Goal: Task Accomplishment & Management: Manage account settings

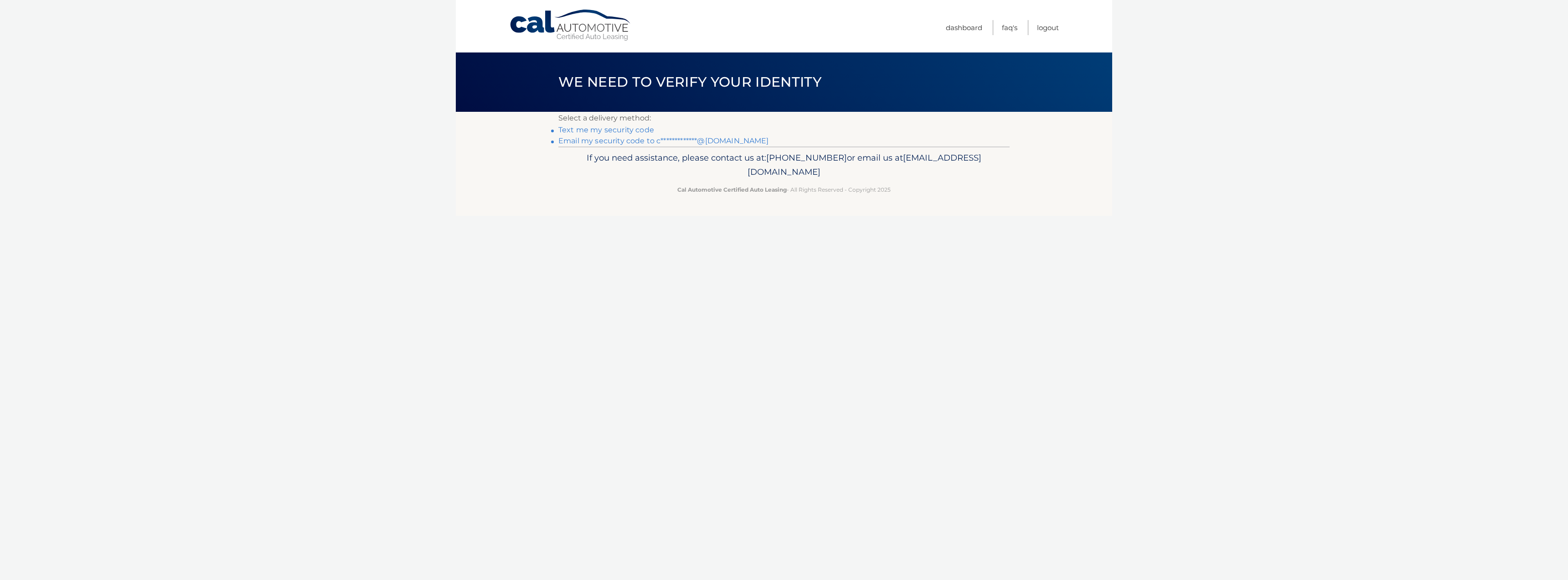
click at [618, 130] on link "Text me my security code" at bounding box center [606, 130] width 96 height 9
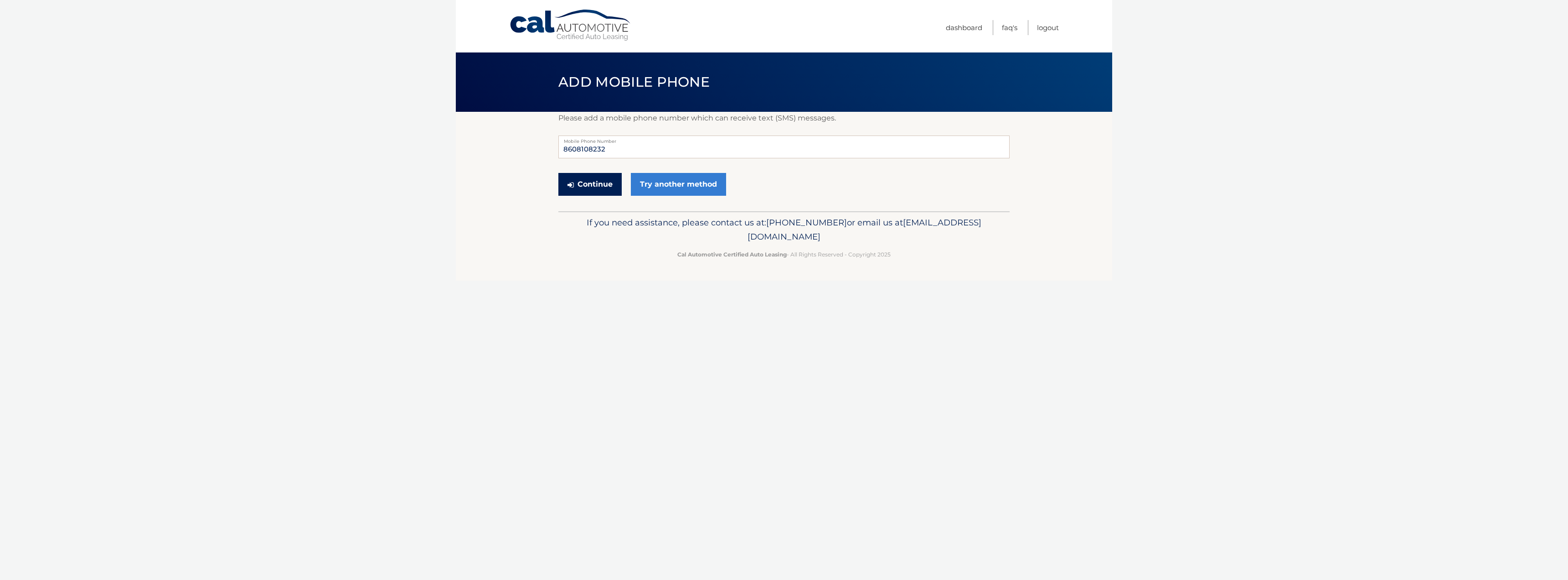
click at [594, 188] on button "Continue" at bounding box center [590, 184] width 64 height 23
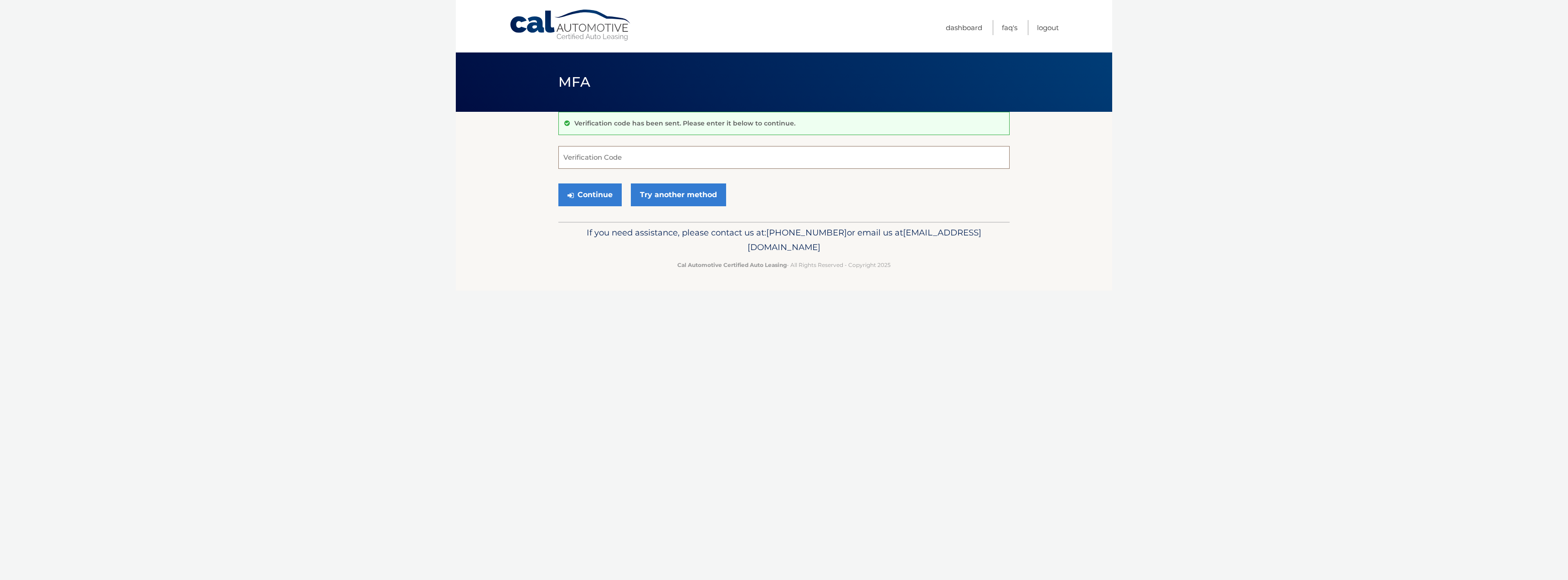
click at [603, 158] on input "Verification Code" at bounding box center [784, 157] width 451 height 23
click at [664, 189] on link "Try another method" at bounding box center [679, 195] width 95 height 23
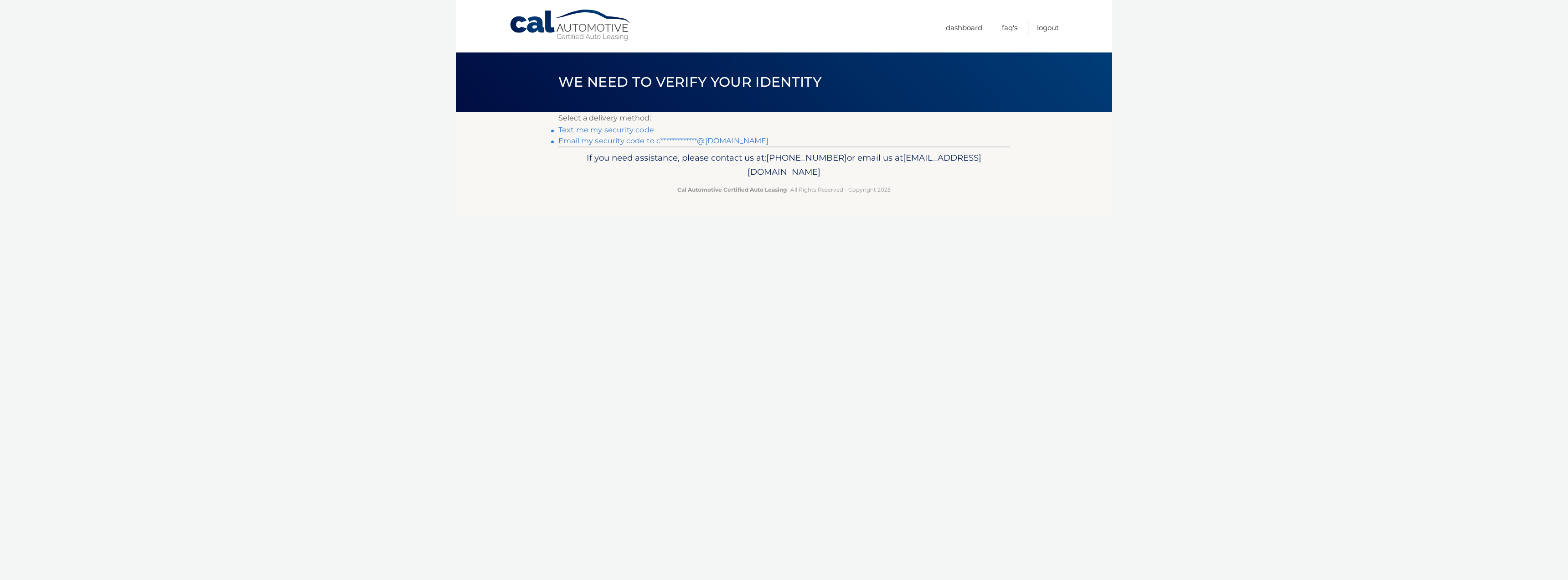
click at [600, 143] on link "**********" at bounding box center [663, 141] width 211 height 9
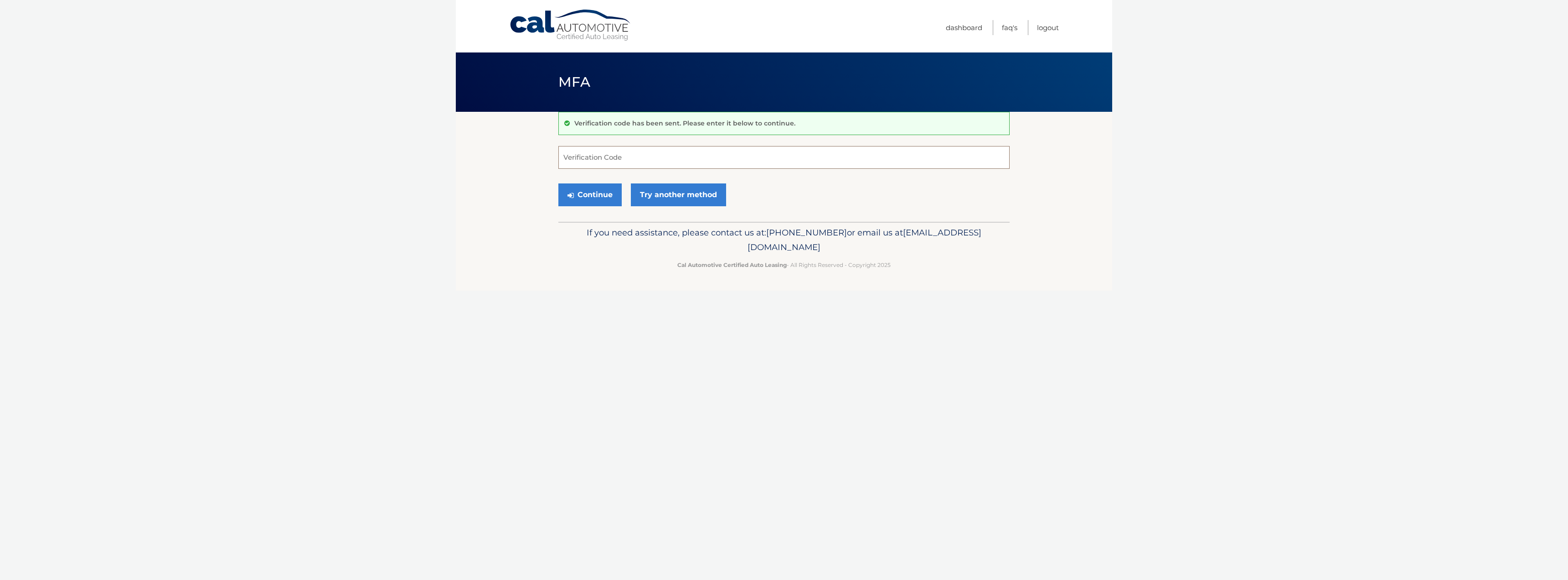
click at [712, 160] on input "Verification Code" at bounding box center [784, 157] width 451 height 23
type input "106795"
click at [558, 184] on button "Continue" at bounding box center [590, 195] width 64 height 23
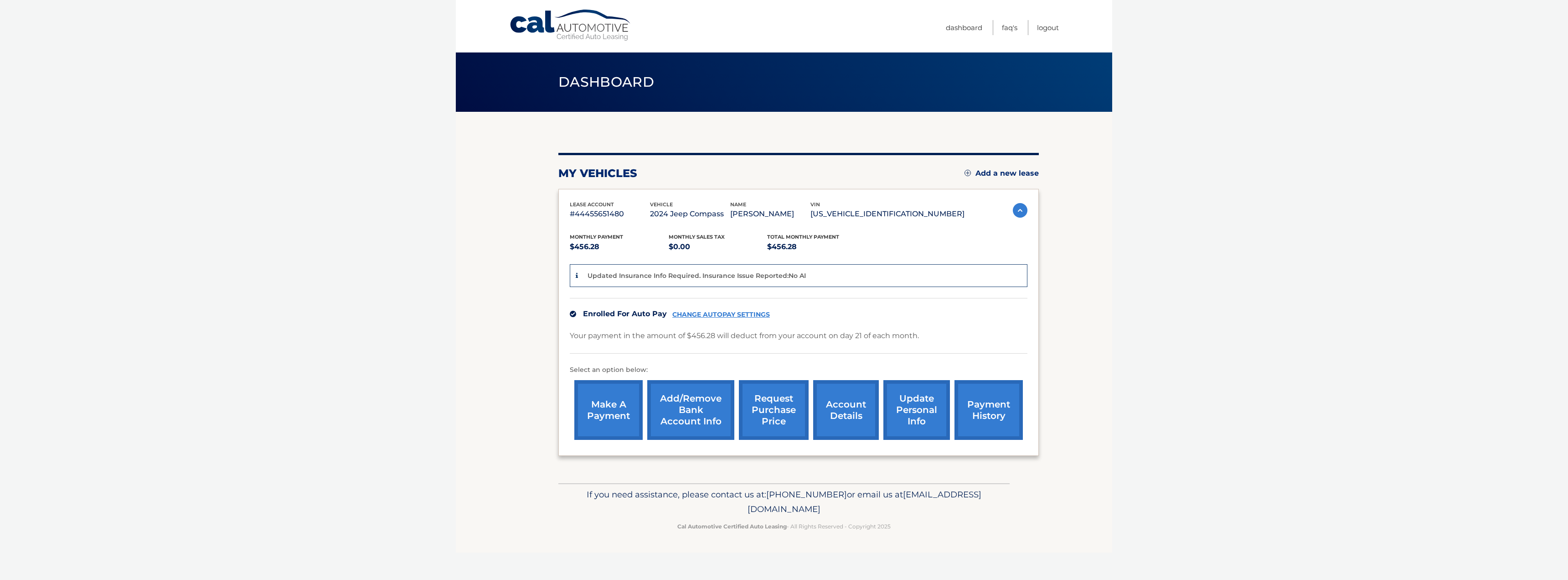
click at [850, 407] on link "account details" at bounding box center [845, 410] width 65 height 60
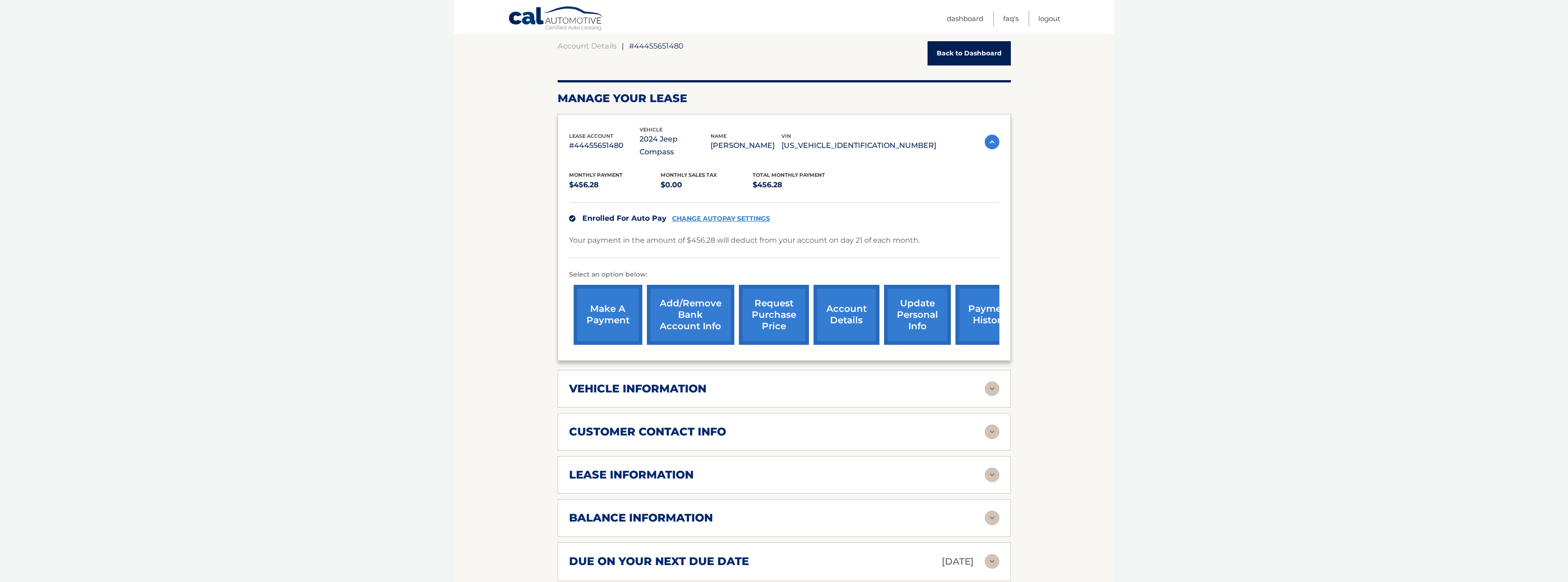
scroll to position [91, 0]
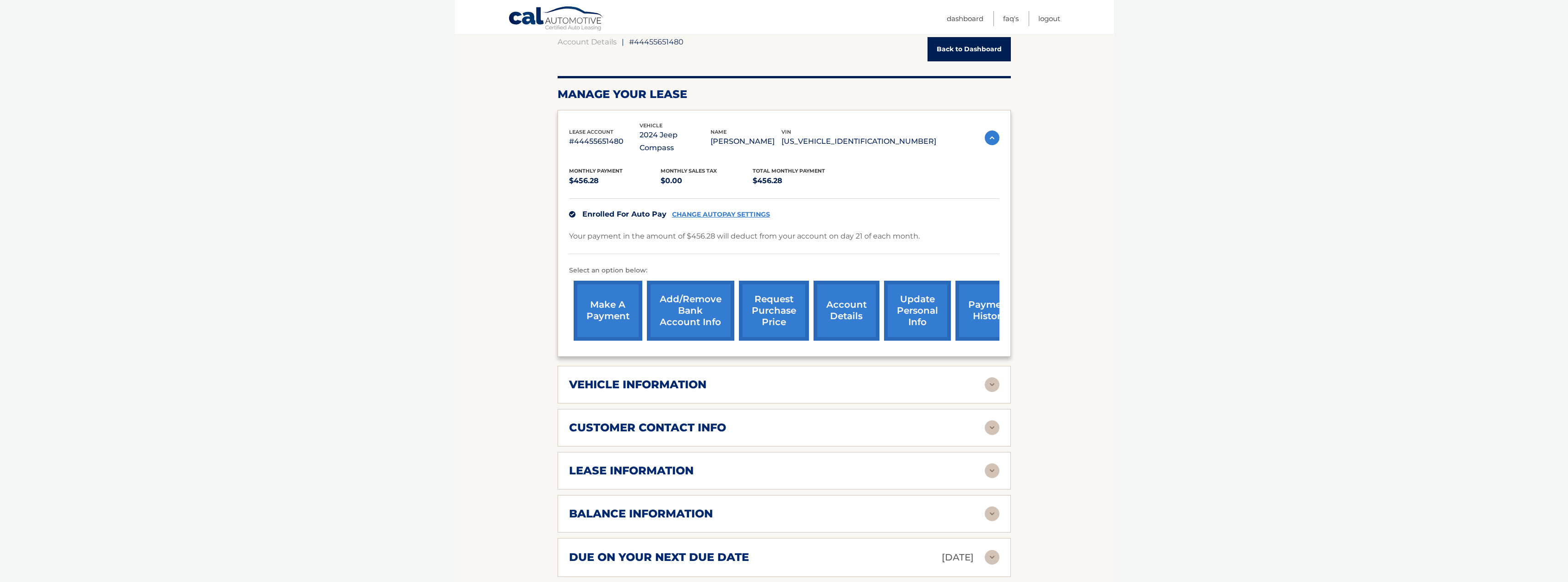
click at [982, 378] on div "vehicle information" at bounding box center [777, 384] width 416 height 14
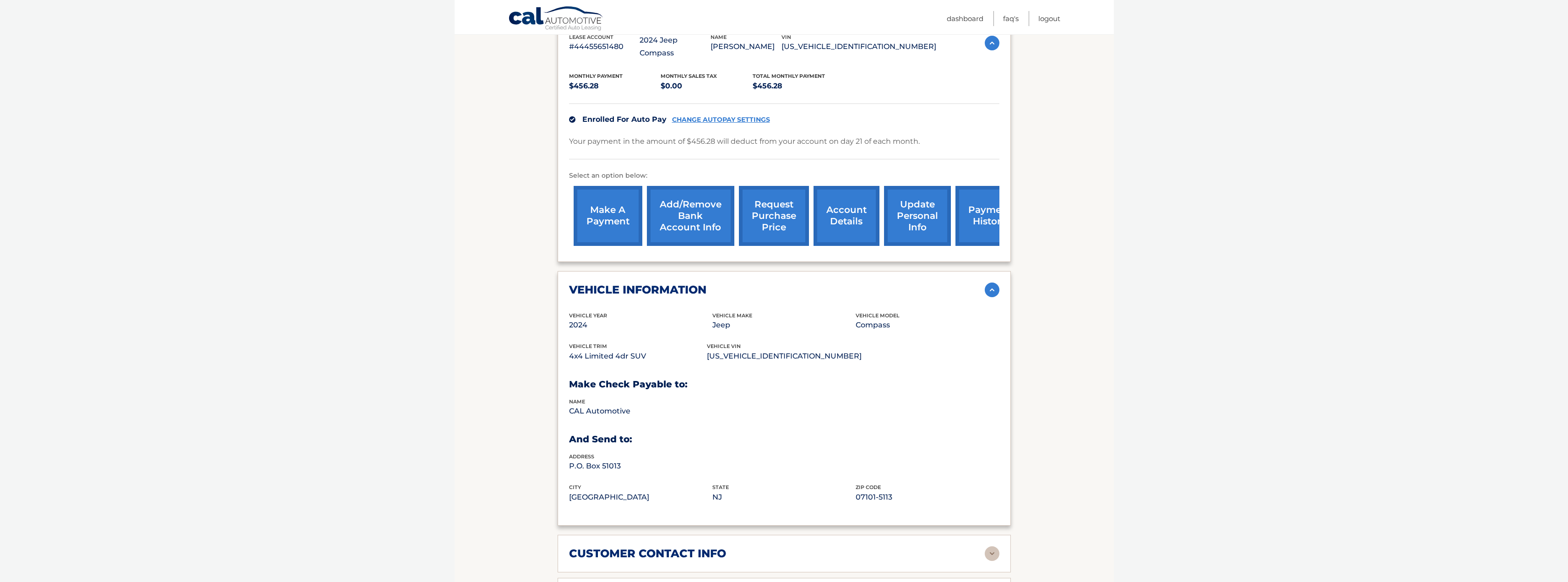
scroll to position [229, 0]
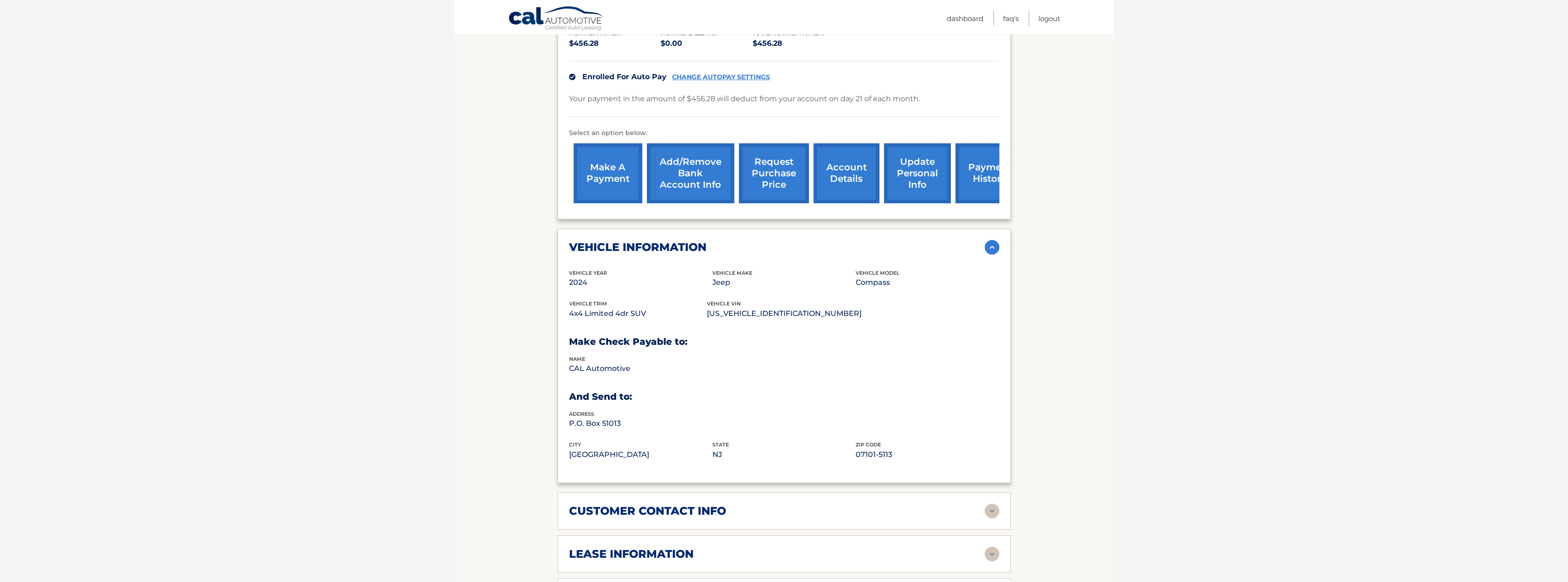
click at [955, 504] on div "customer contact info" at bounding box center [777, 511] width 416 height 14
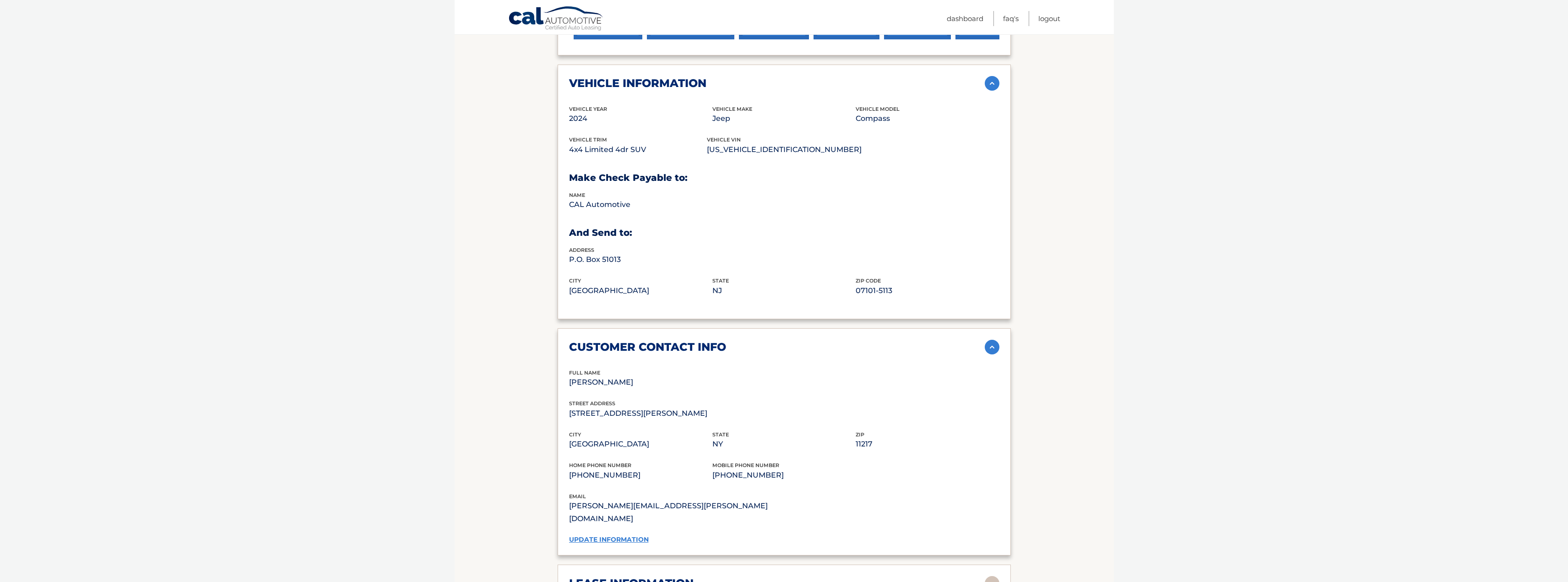
scroll to position [458, 0]
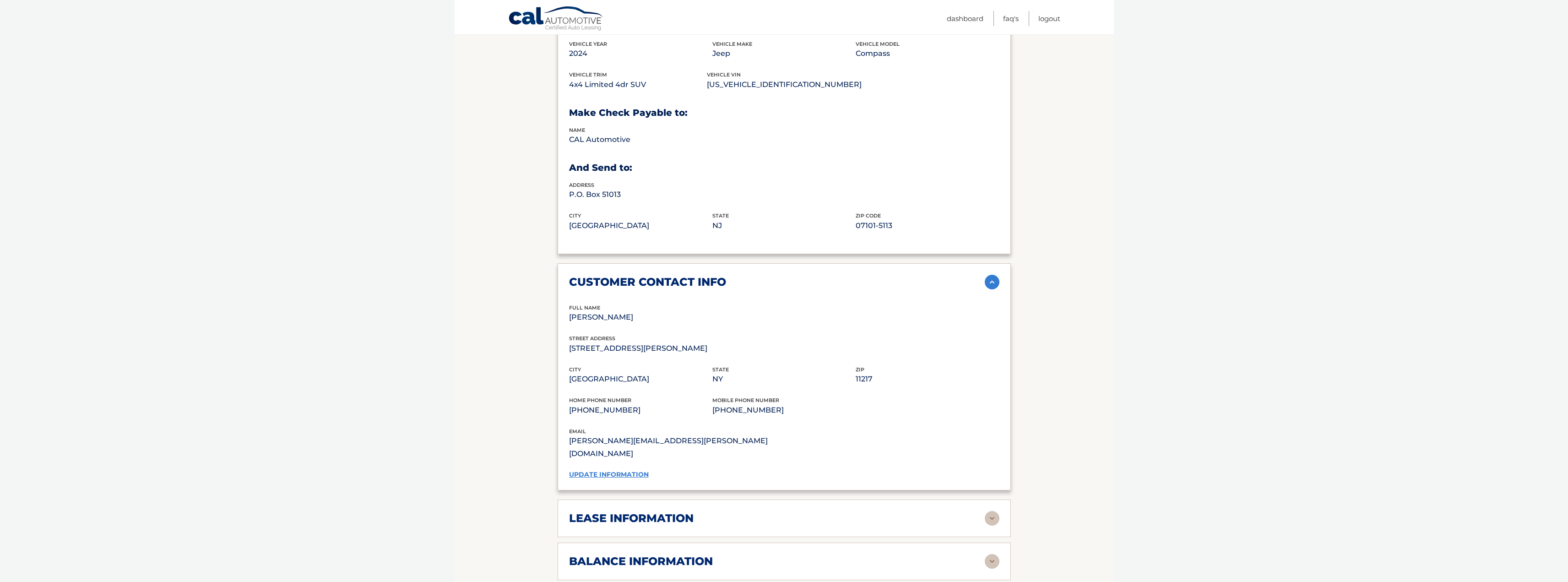
click at [623, 470] on link "update information" at bounding box center [609, 474] width 80 height 8
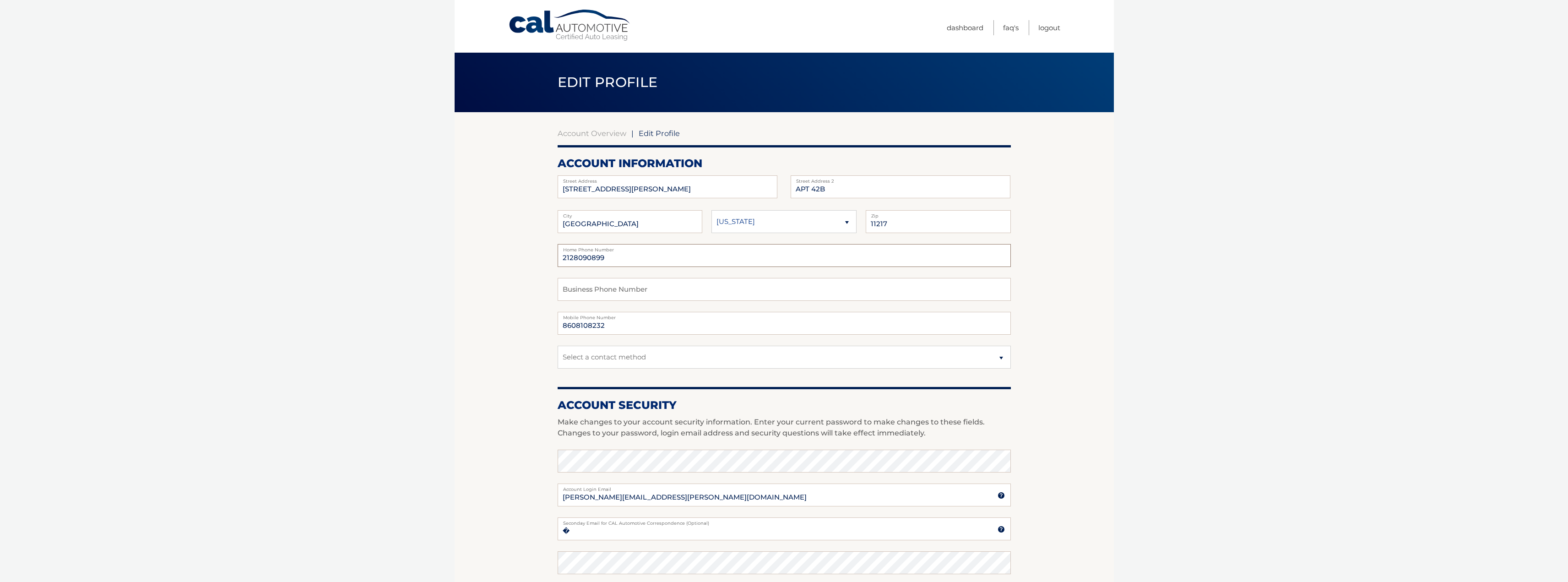
click at [640, 260] on input "2128090899" at bounding box center [784, 255] width 453 height 23
type input "8608103232"
click at [674, 190] on input "333 SCHERMERHORN STREET" at bounding box center [667, 187] width 220 height 23
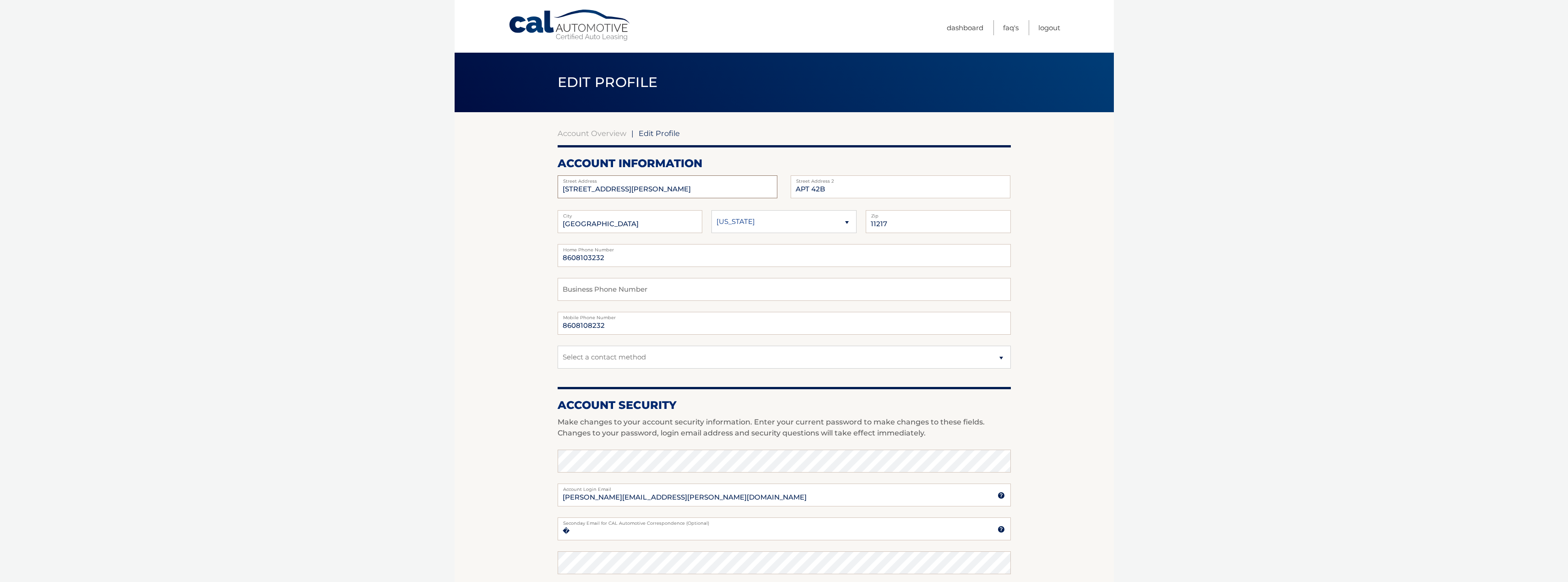
click at [674, 190] on input "333 SCHERMERHORN STREET" at bounding box center [667, 187] width 220 height 23
type input "39 Chestnut Street"
type input "Garden City"
type input "11530"
click at [426, 350] on body "Cal Automotive Menu Dashboard FAQ's Logout | Zip" at bounding box center [784, 291] width 1568 height 582
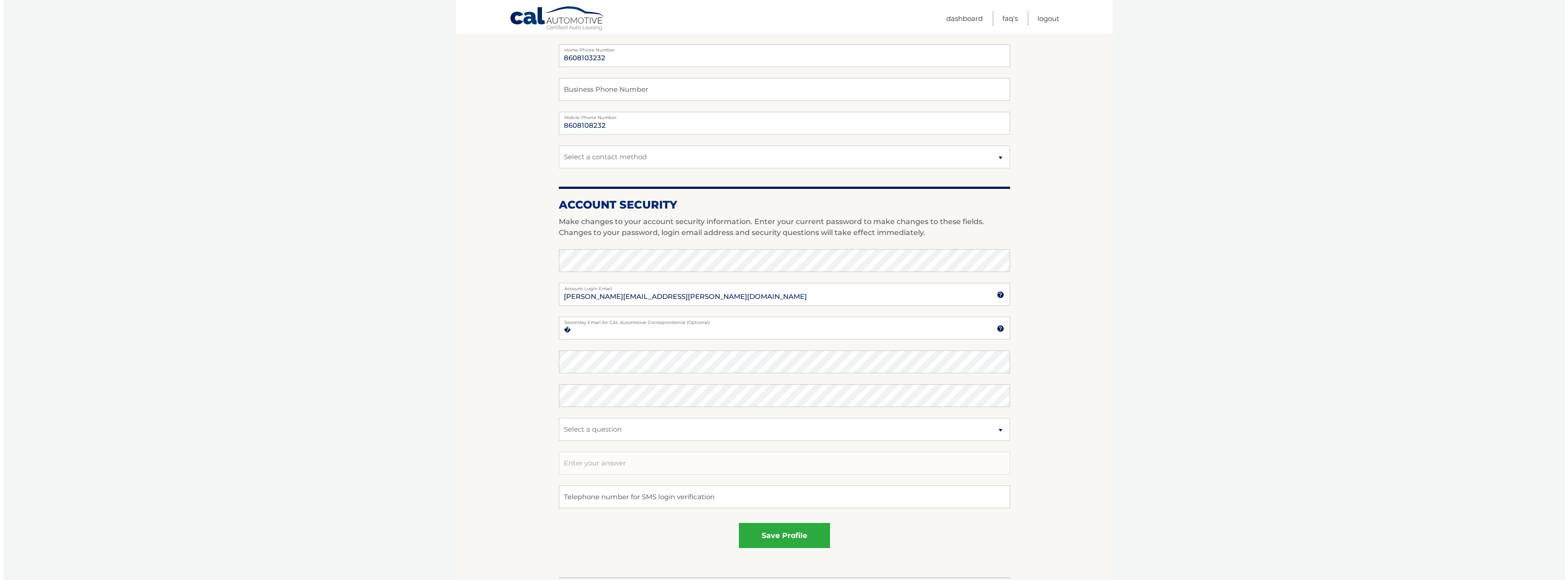
scroll to position [228, 0]
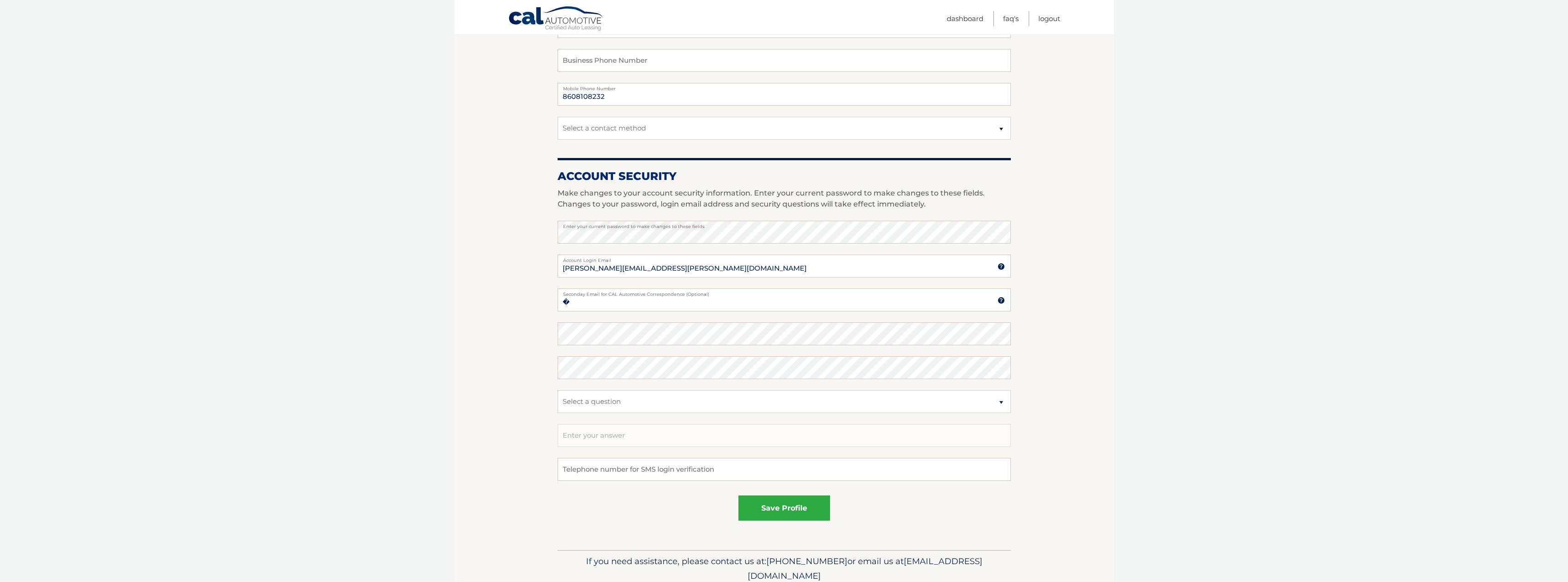
click at [494, 322] on section "Account Overview | Edit Profile account information 39 Chestnut Street Street A…" at bounding box center [784, 217] width 659 height 667
click at [786, 506] on button "save profile" at bounding box center [784, 508] width 91 height 25
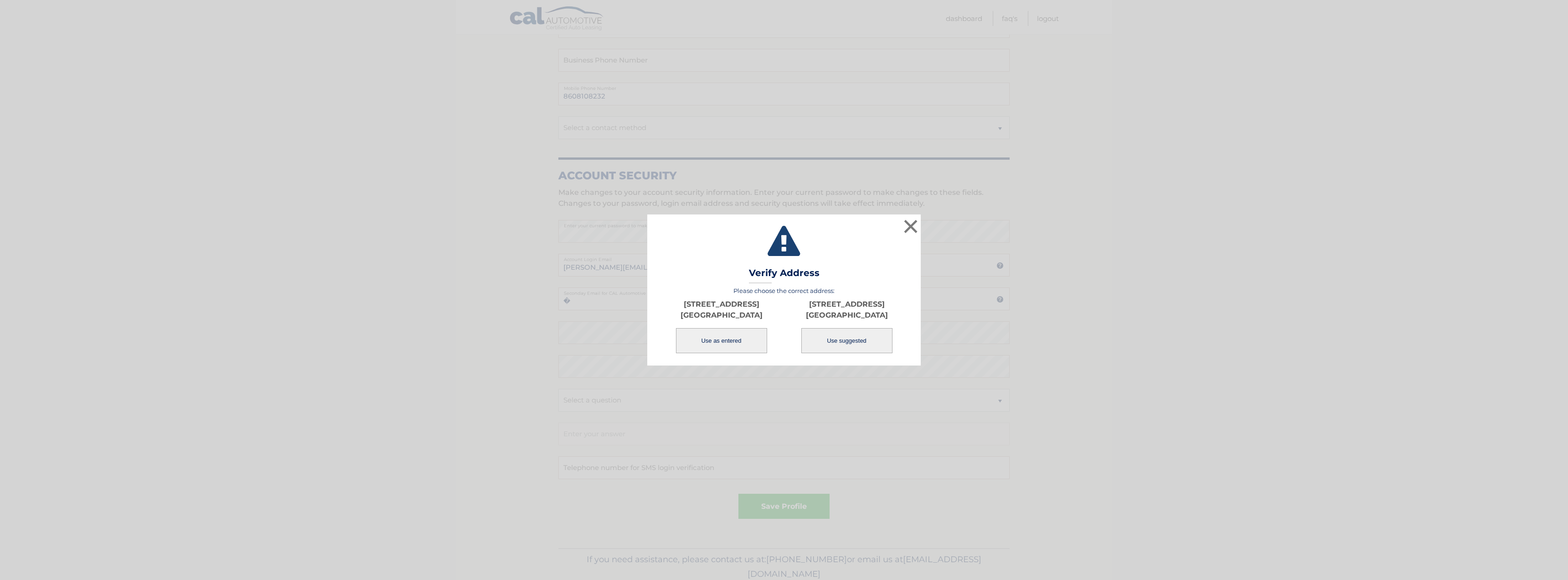
click at [856, 338] on button "Use suggested" at bounding box center [847, 340] width 91 height 25
type input "[STREET_ADDRESS]"
type input "[GEOGRAPHIC_DATA]"
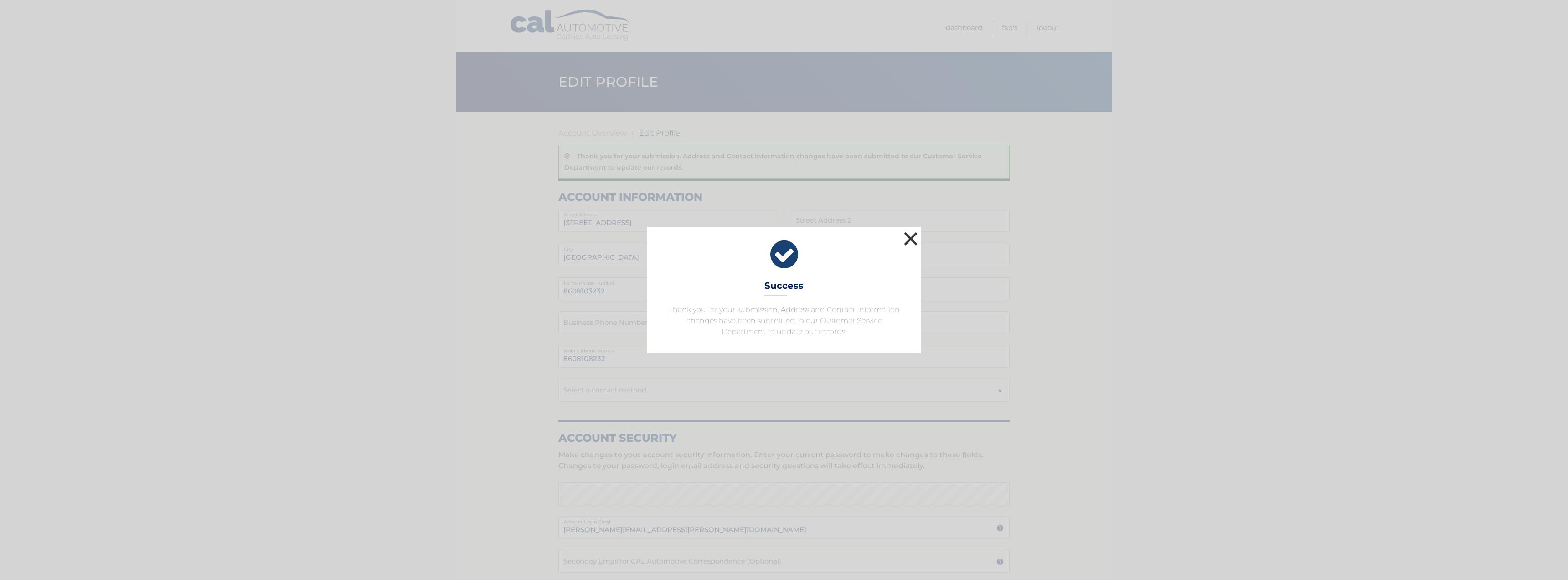
click at [908, 240] on button "×" at bounding box center [911, 239] width 18 height 18
